Goal: Task Accomplishment & Management: Use online tool/utility

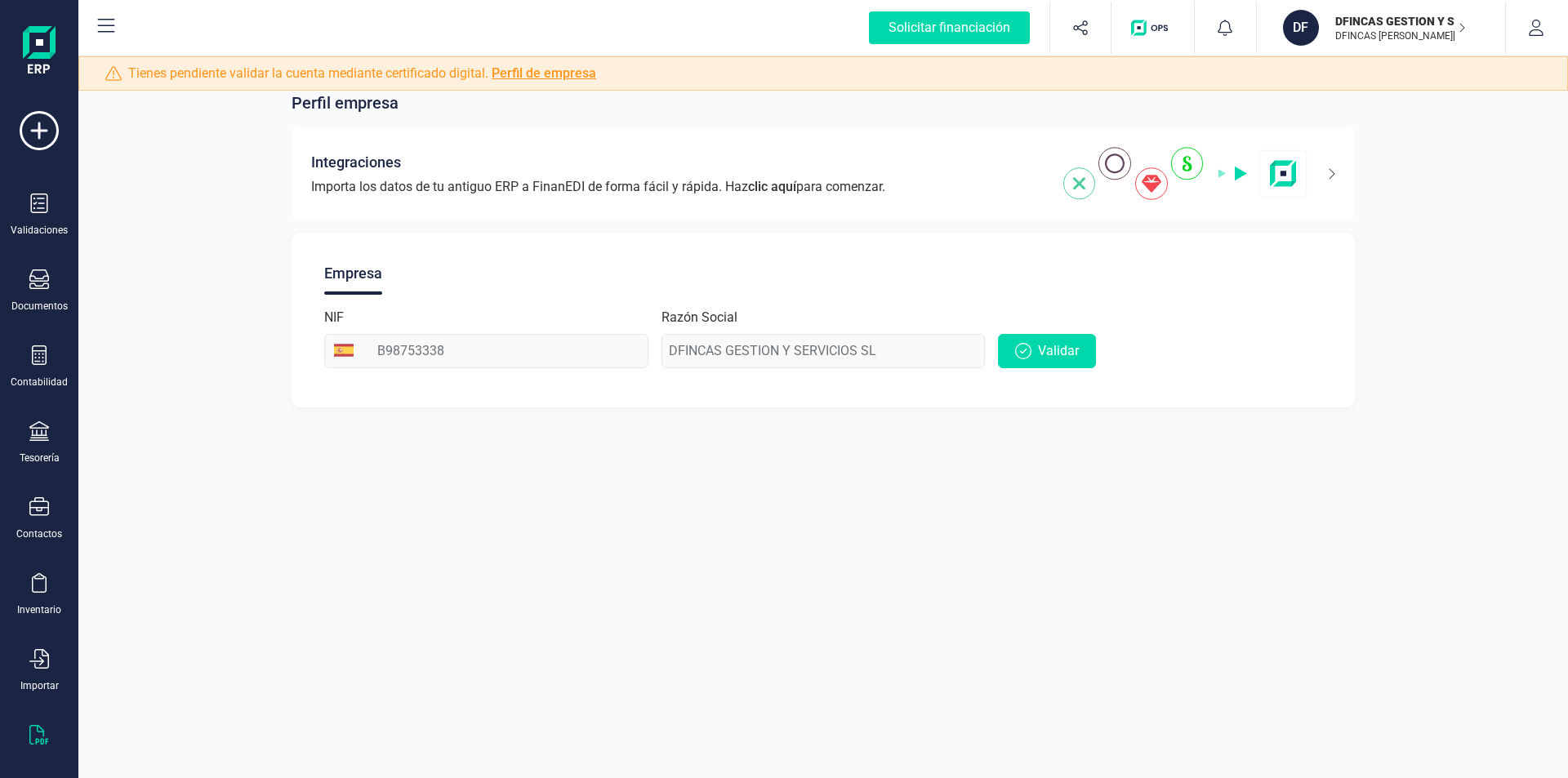
click at [39, 729] on icon at bounding box center [40, 734] width 20 height 20
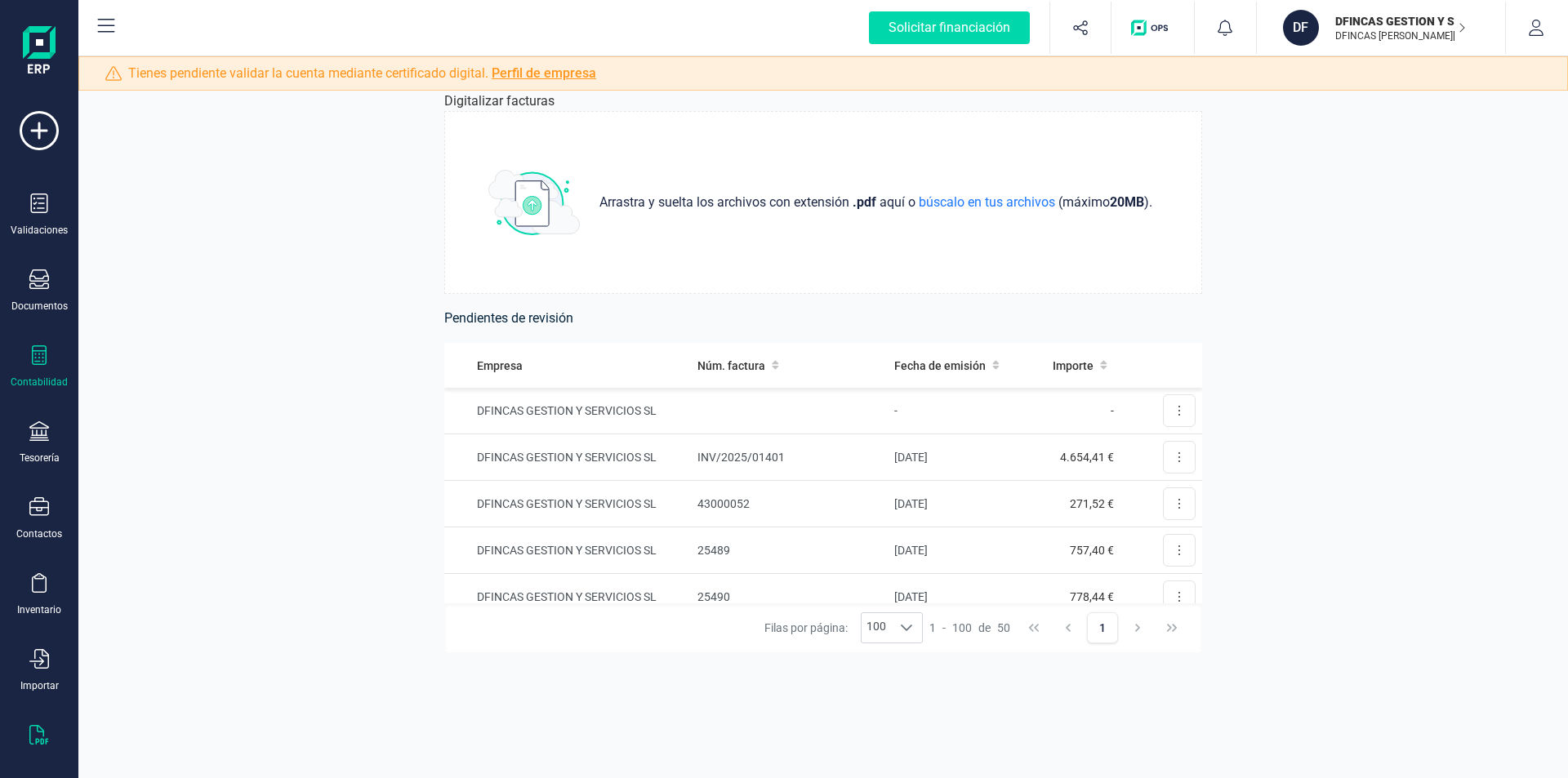
click at [44, 360] on icon at bounding box center [40, 355] width 20 height 20
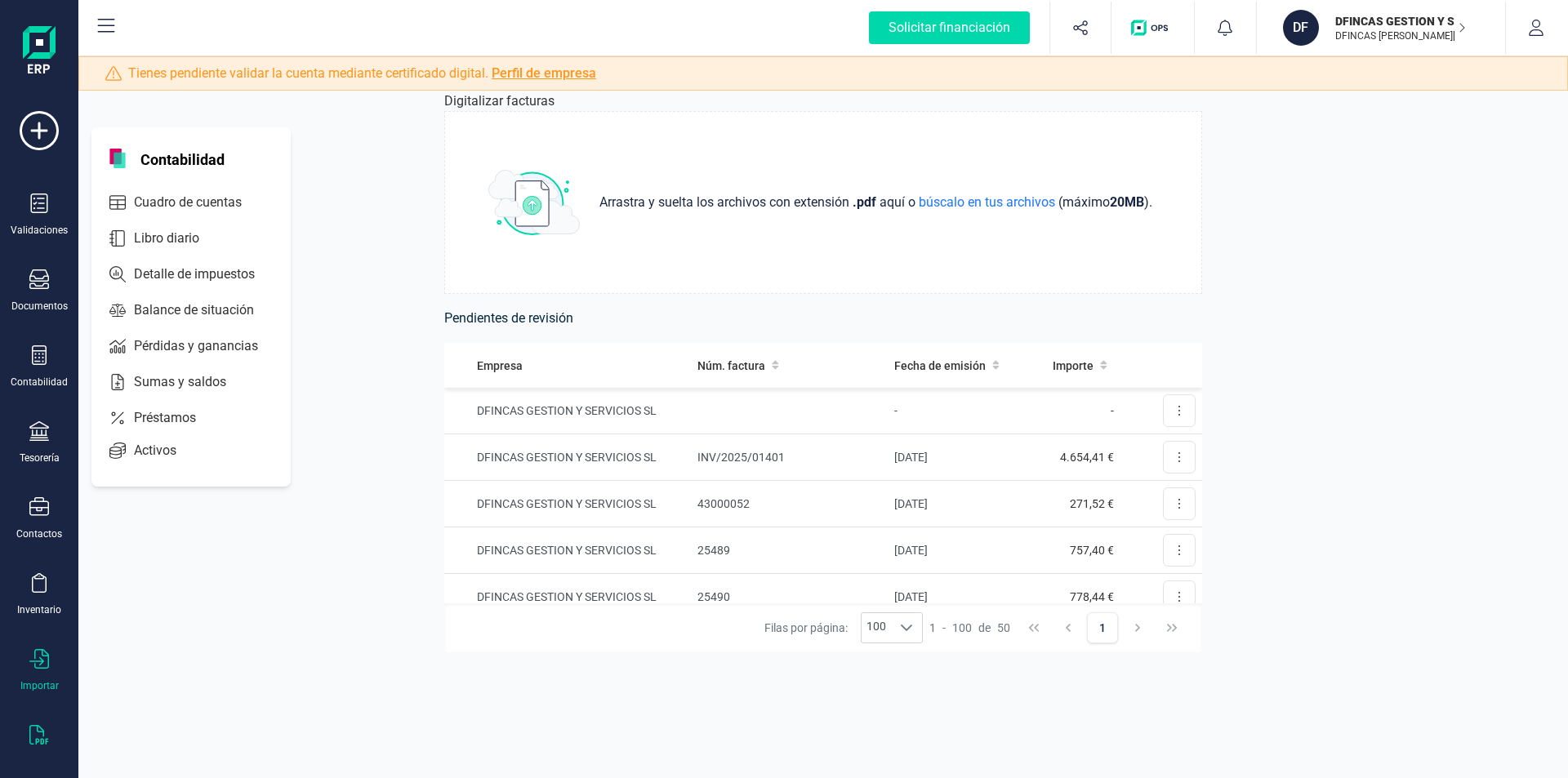
click at [40, 655] on icon at bounding box center [40, 659] width 20 height 20
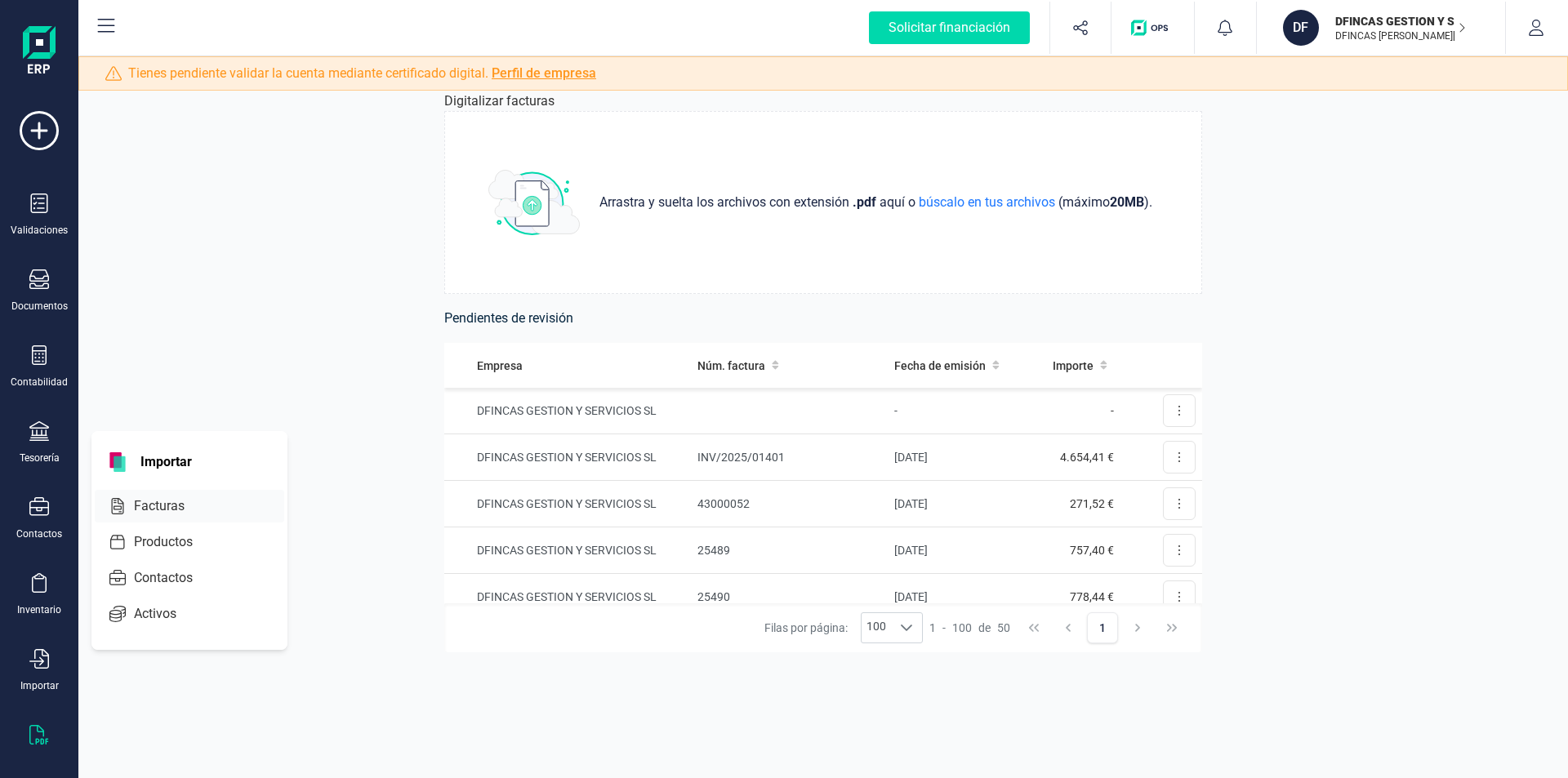
click at [152, 505] on span "Facturas" at bounding box center [170, 506] width 86 height 20
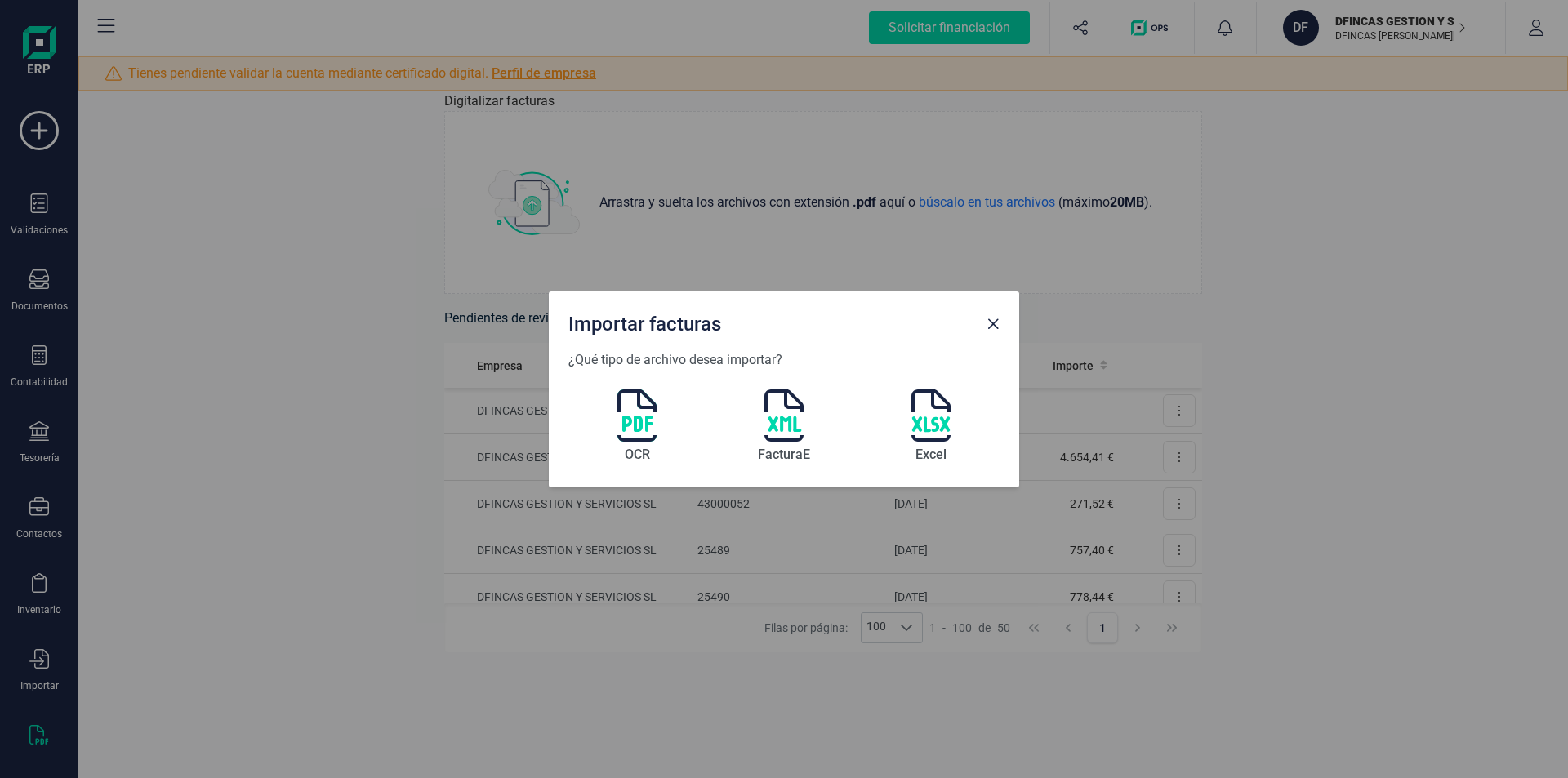
click at [644, 417] on img at bounding box center [637, 415] width 40 height 52
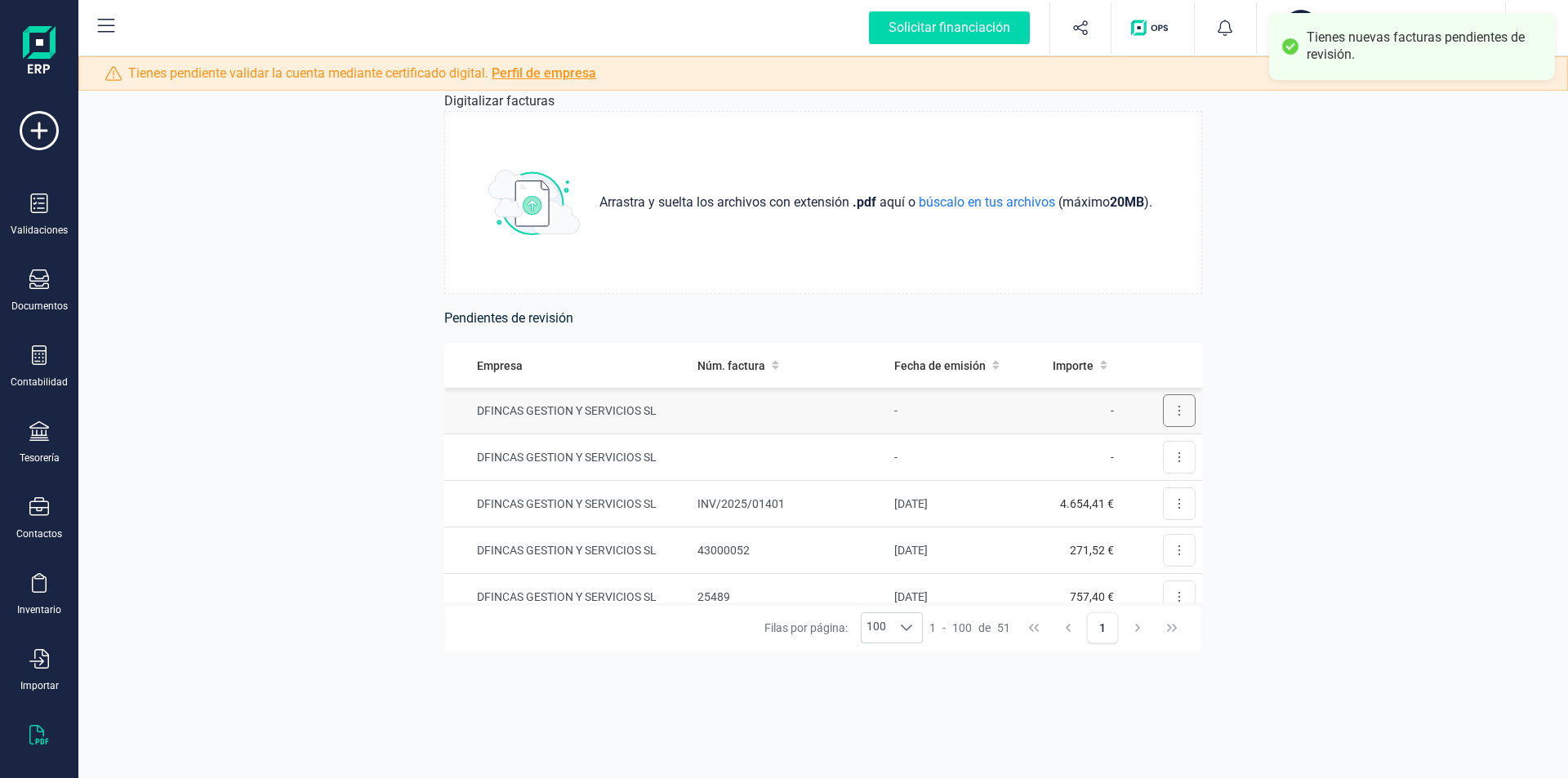
click at [1163, 413] on button at bounding box center [1179, 411] width 33 height 33
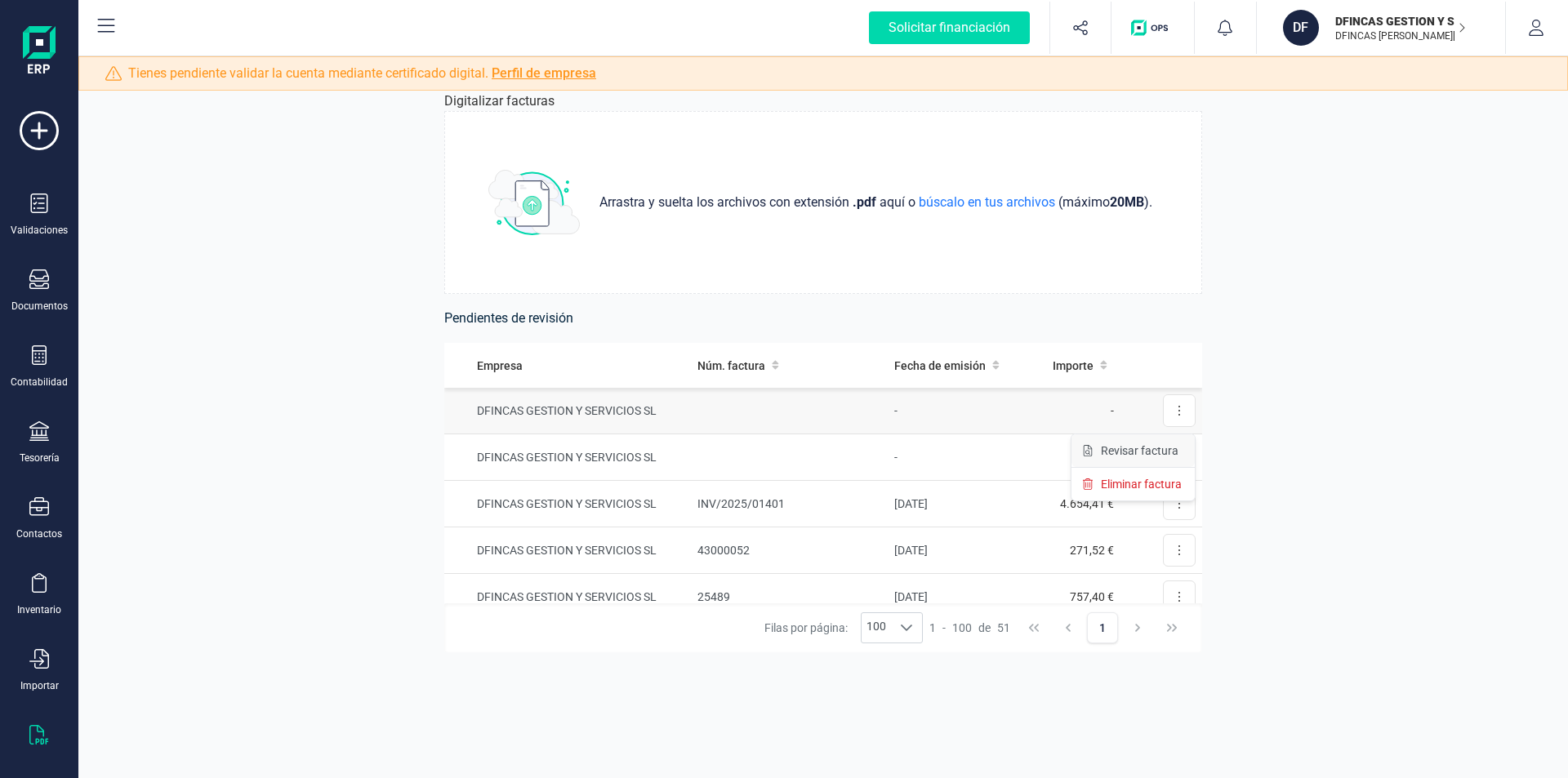
click at [1150, 452] on span "Revisar factura" at bounding box center [1139, 450] width 77 height 16
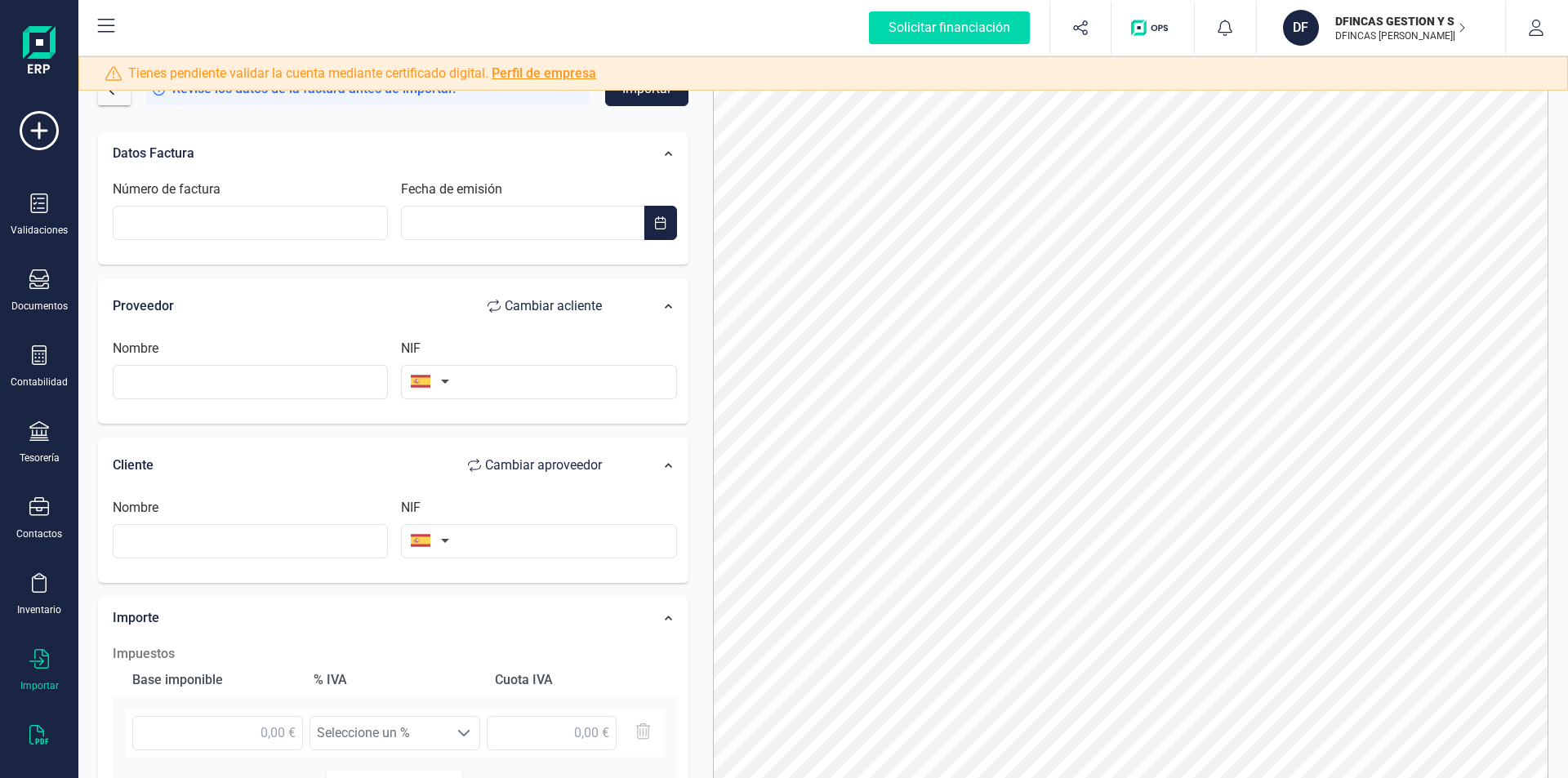
click at [48, 650] on icon at bounding box center [40, 659] width 20 height 20
click at [170, 505] on span "Facturas" at bounding box center [170, 506] width 86 height 20
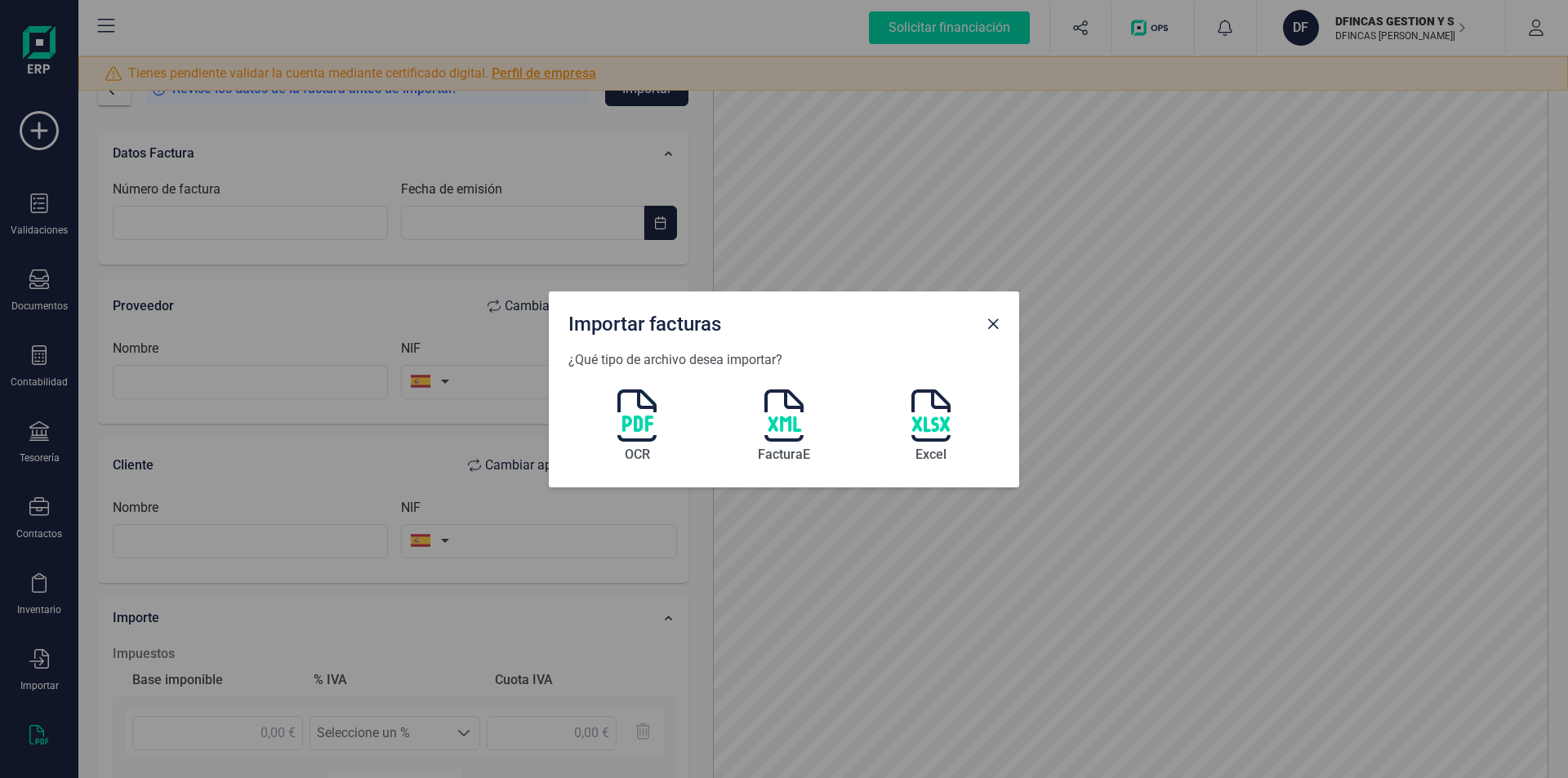
click at [644, 421] on img at bounding box center [637, 415] width 40 height 52
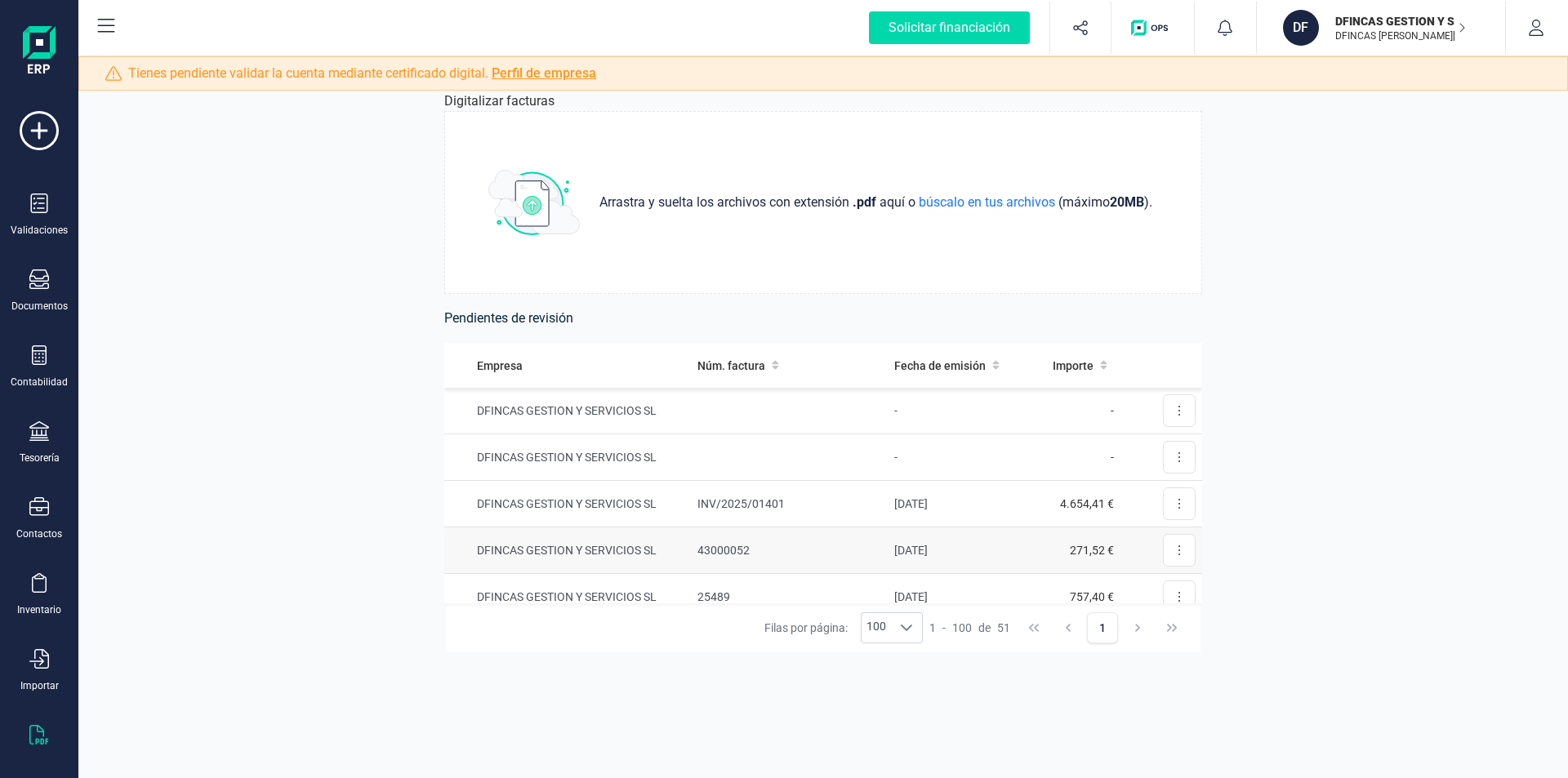
scroll to position [82, 0]
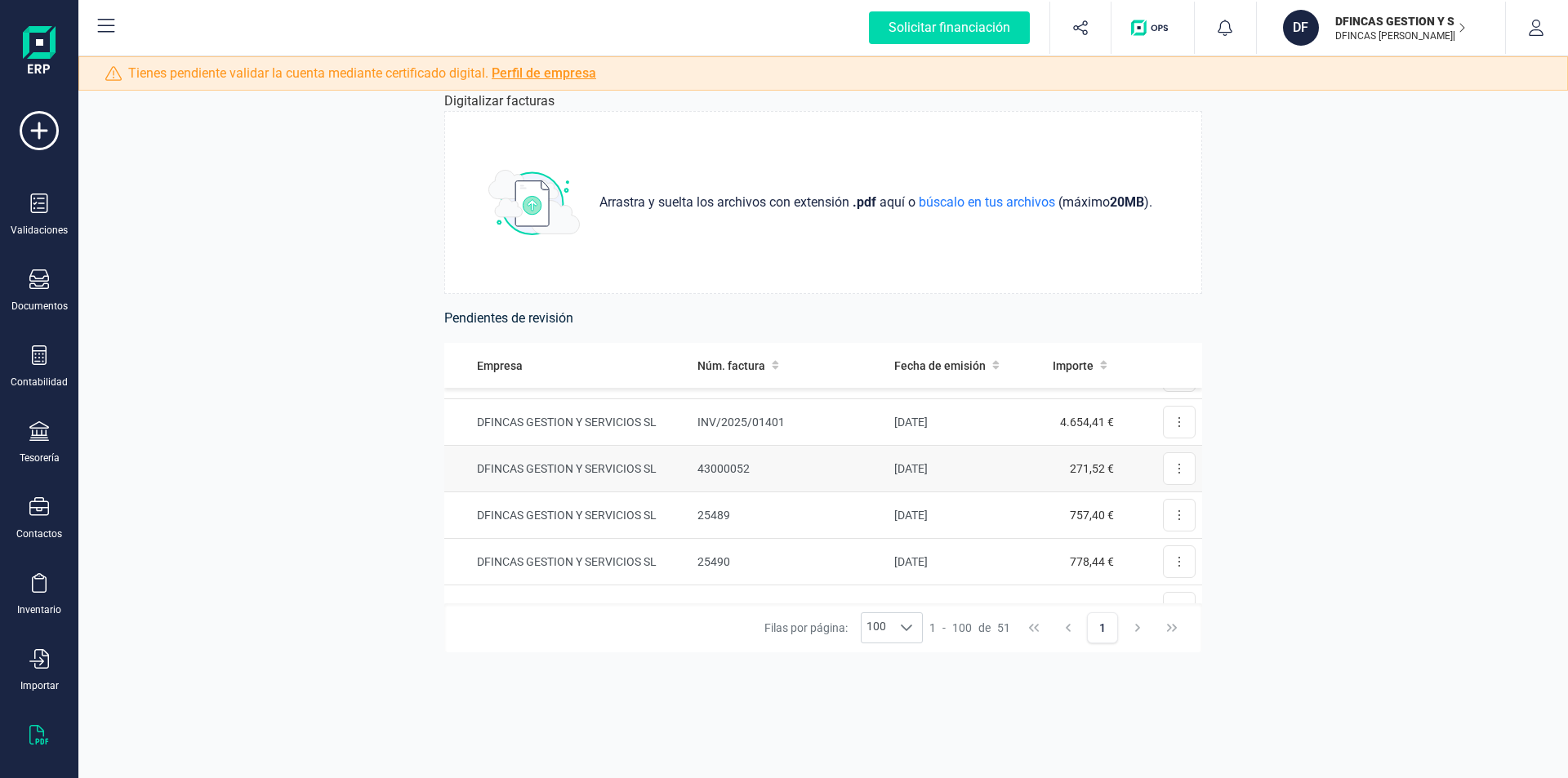
click at [586, 466] on td "DFINCAS GESTION Y SERVICIOS SL" at bounding box center [567, 468] width 246 height 47
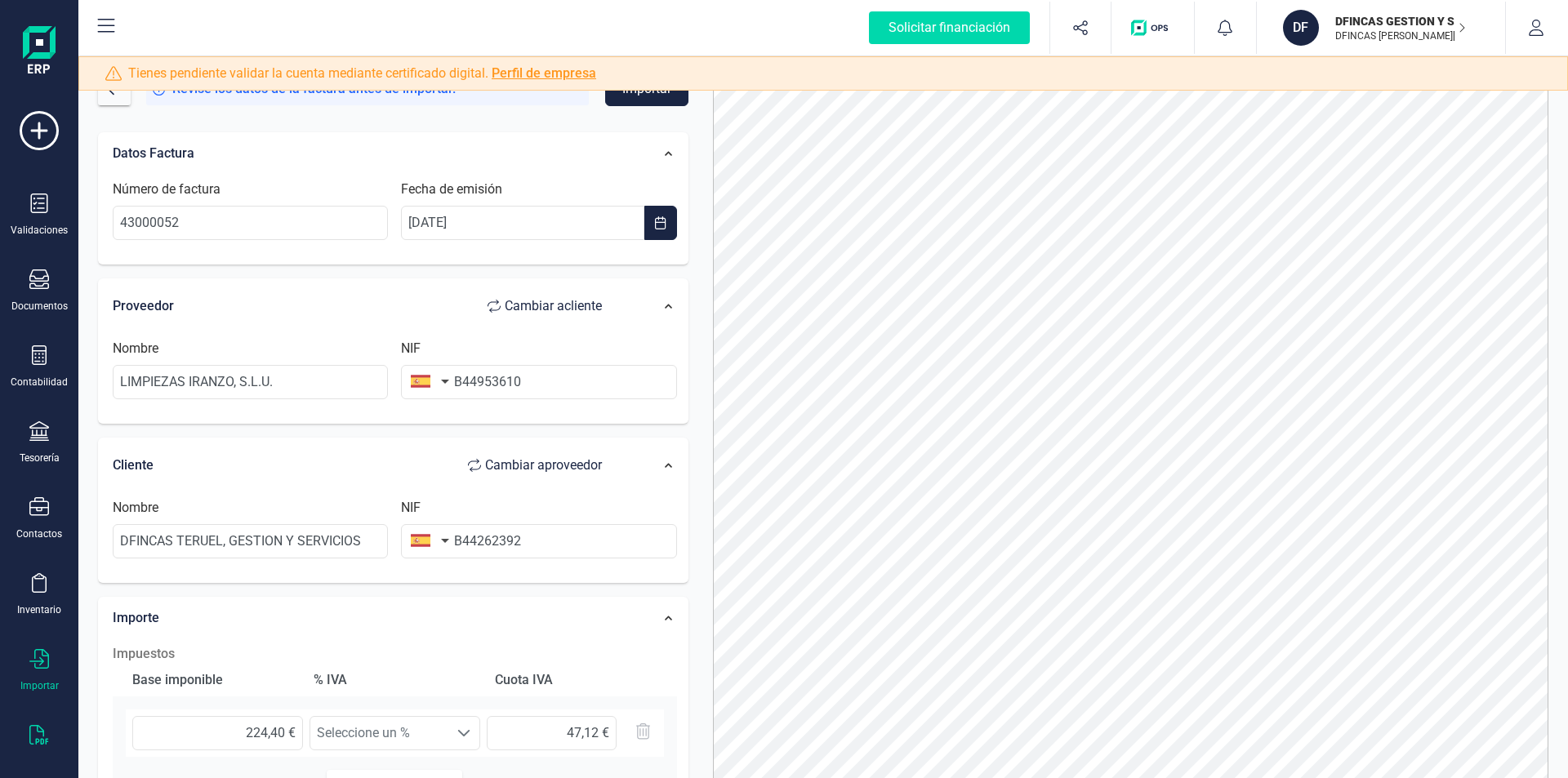
click at [26, 664] on div "Importar" at bounding box center [39, 670] width 65 height 44
click at [170, 500] on span "Facturas" at bounding box center [170, 506] width 86 height 20
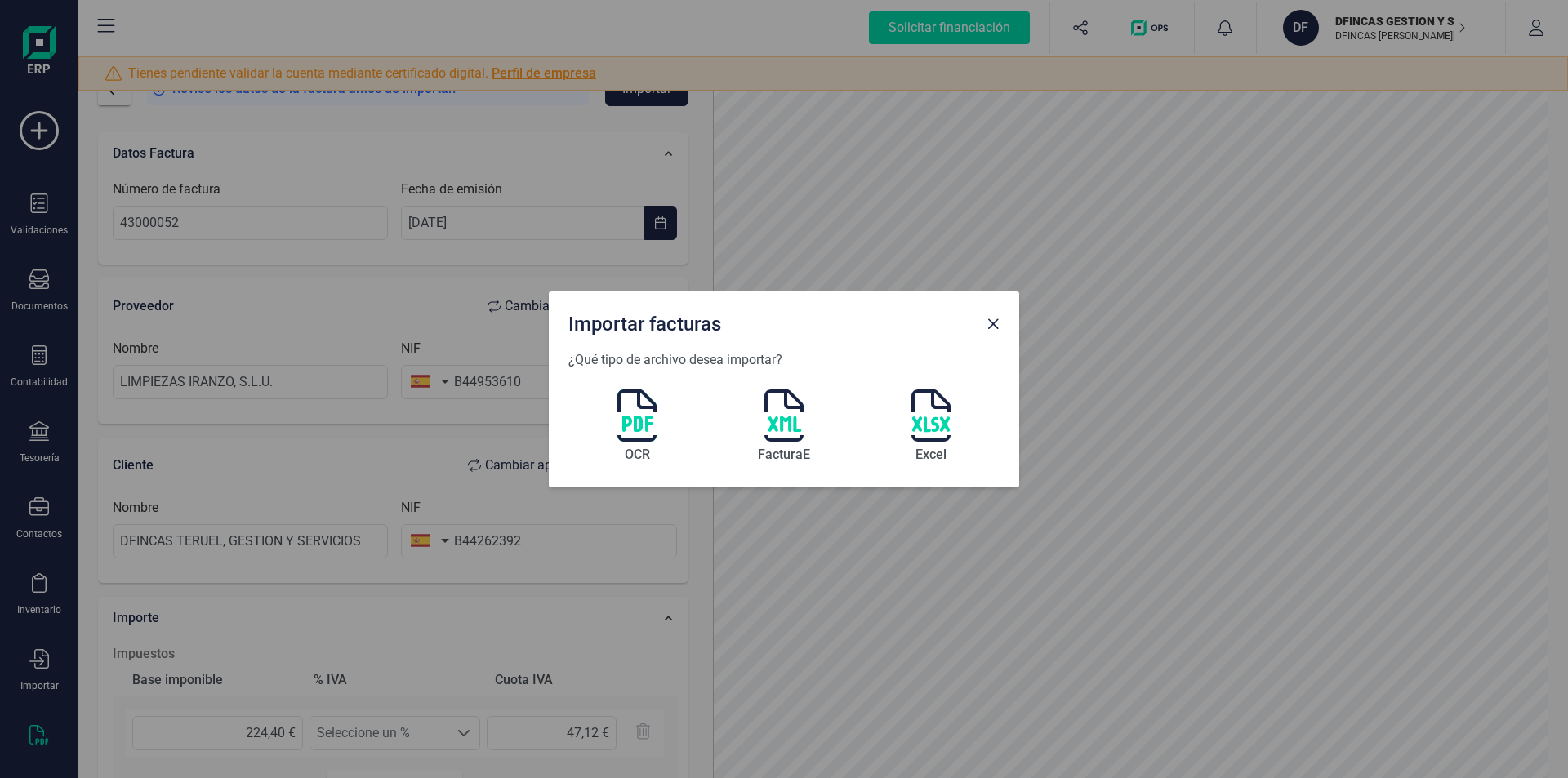
click at [632, 422] on img at bounding box center [637, 415] width 40 height 52
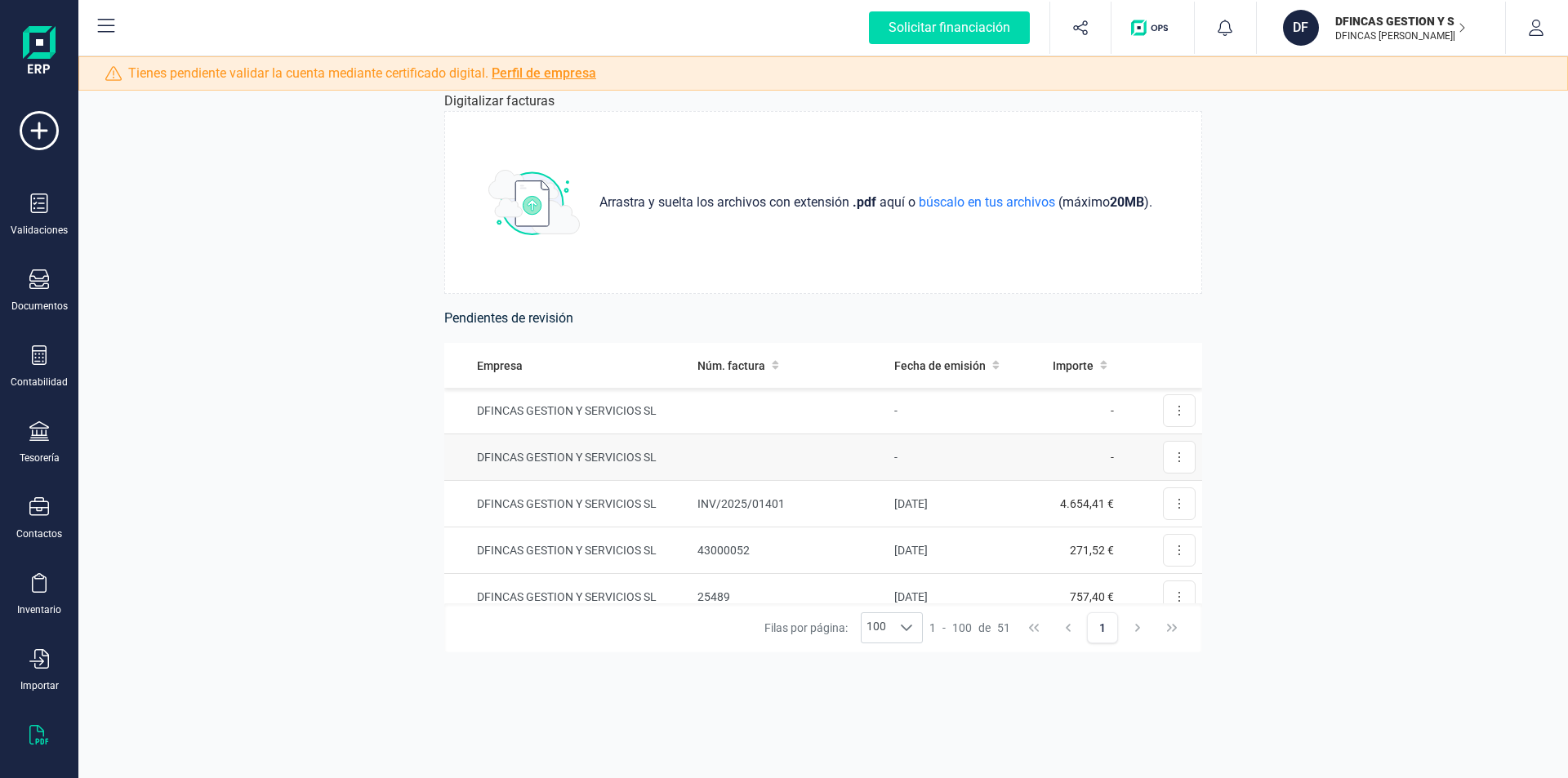
click at [1009, 460] on td "-" at bounding box center [958, 457] width 141 height 47
